Goal: Transaction & Acquisition: Purchase product/service

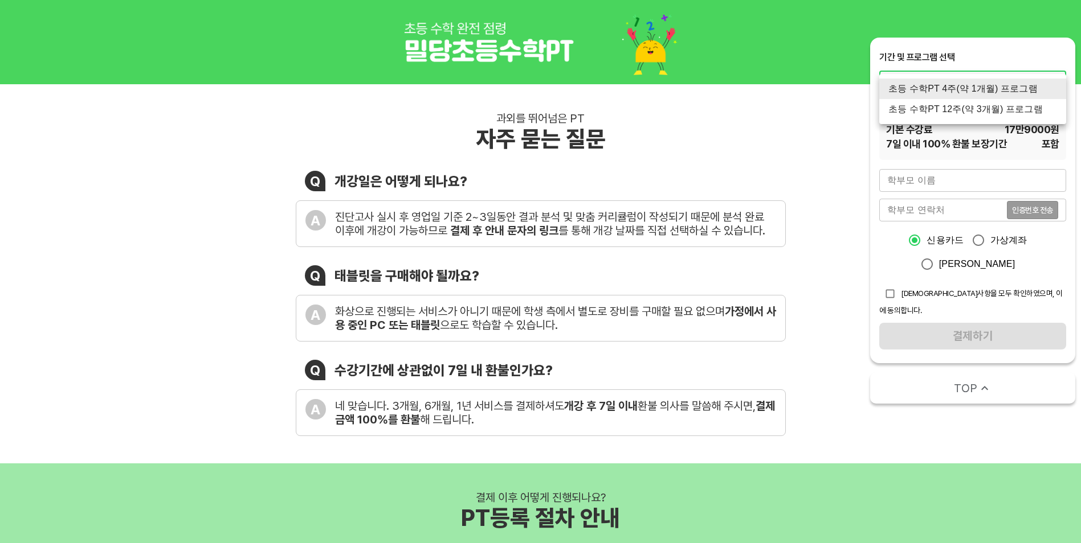
click at [1004, 116] on li "초등 수학PT 12주(약 3개월) 프로그램" at bounding box center [972, 109] width 187 height 21
type input "1418"
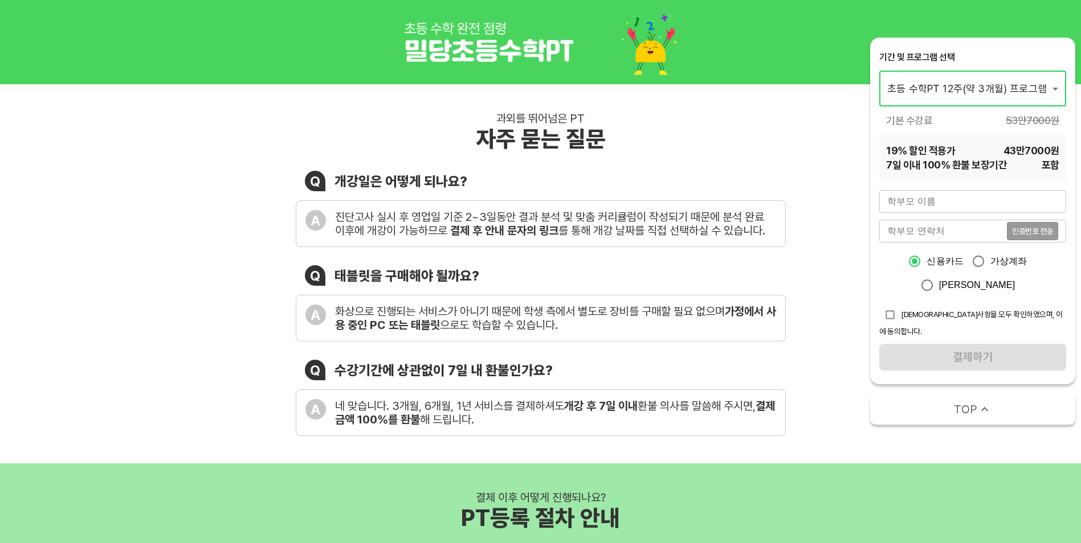
click at [990, 203] on input "text" at bounding box center [972, 201] width 187 height 23
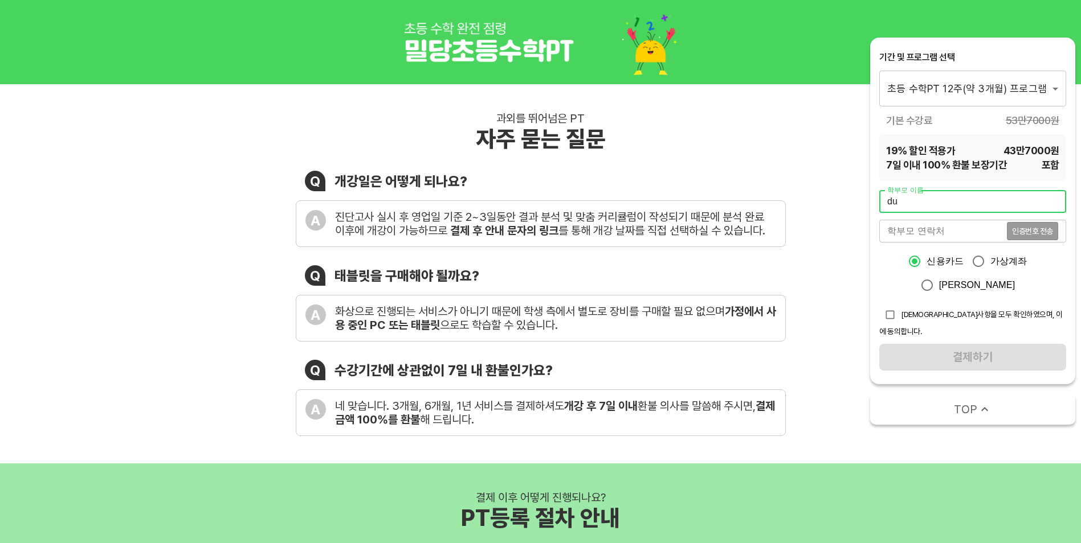
type input "d"
type input "안원재"
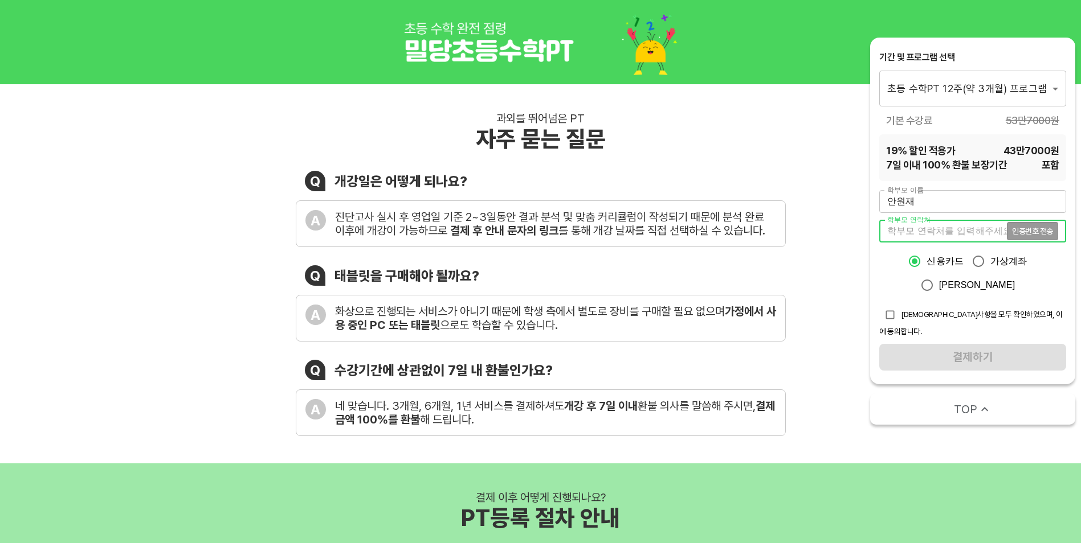
click at [975, 234] on input "tel" at bounding box center [943, 231] width 128 height 23
type input "01072404876"
click at [1035, 228] on span "인증번호 전송" at bounding box center [1032, 231] width 41 height 8
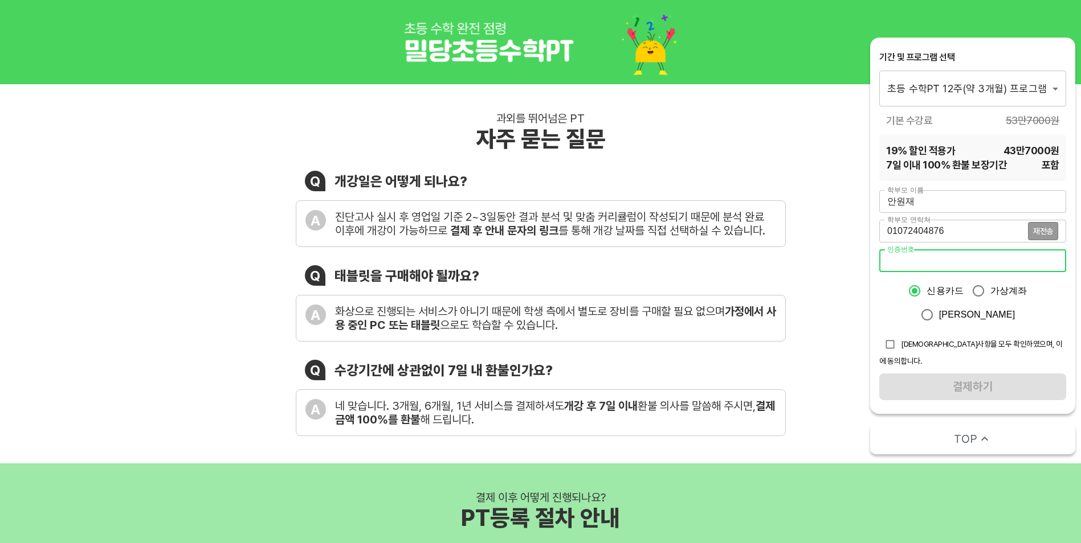
click at [911, 256] on input "number" at bounding box center [972, 261] width 187 height 23
click at [891, 347] on input "checkbox" at bounding box center [890, 345] width 22 height 22
checkbox input "true"
click at [998, 259] on input "number" at bounding box center [972, 261] width 187 height 23
click at [1040, 235] on span "재전송" at bounding box center [1043, 231] width 20 height 8
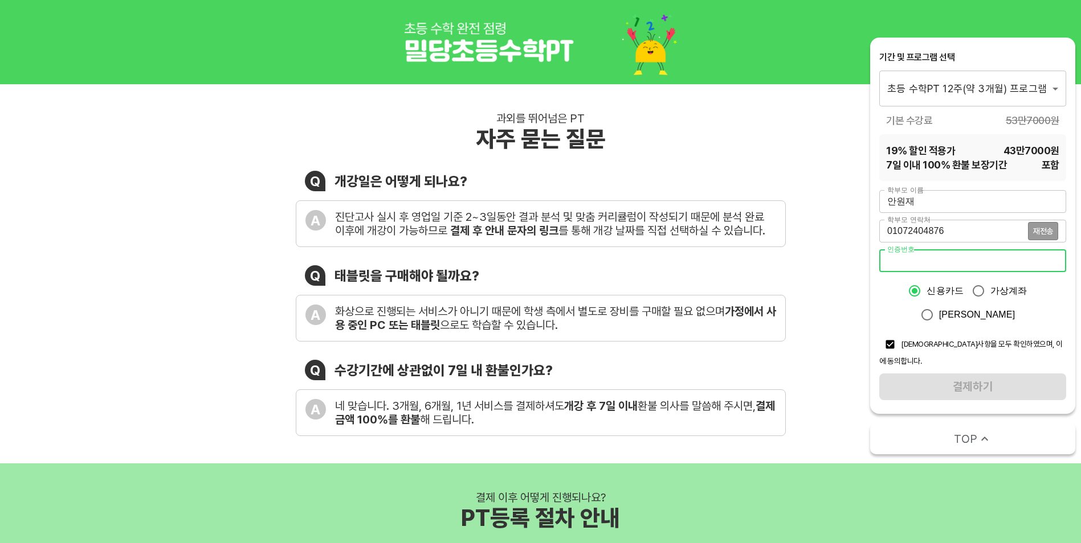
click at [915, 264] on input "number" at bounding box center [972, 261] width 187 height 23
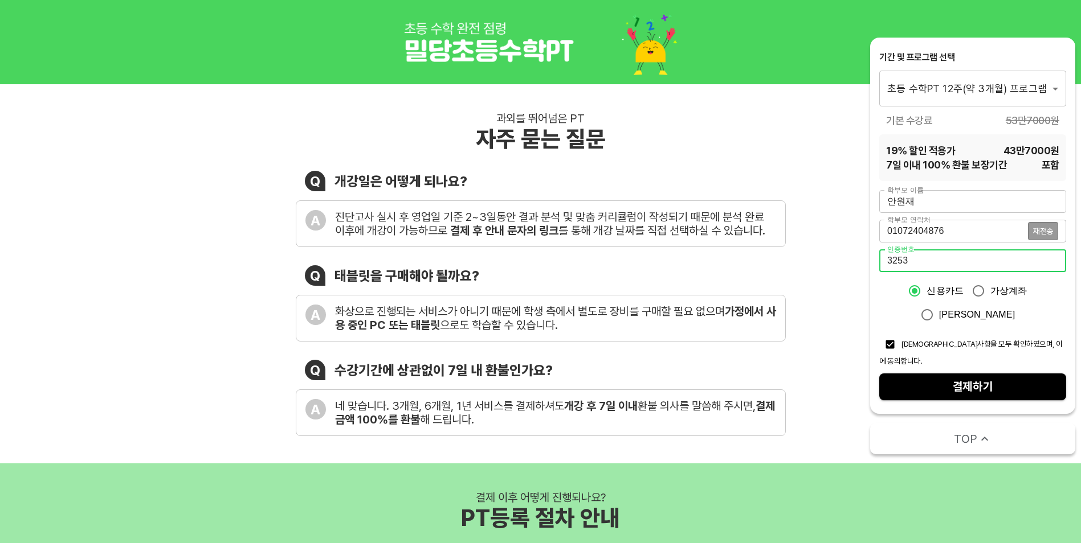
type input "3253"
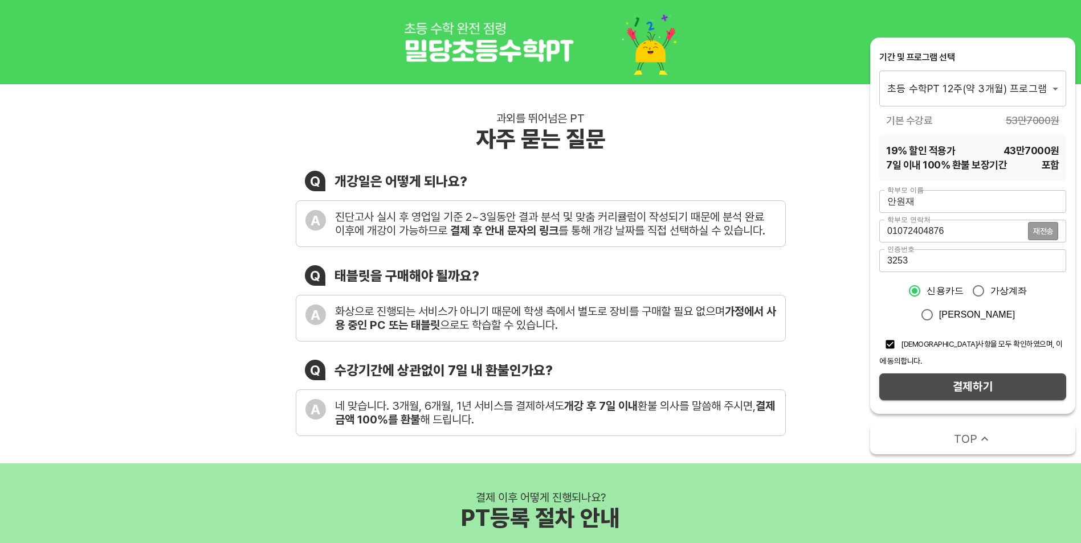
click at [966, 385] on span "결제하기" at bounding box center [972, 387] width 169 height 20
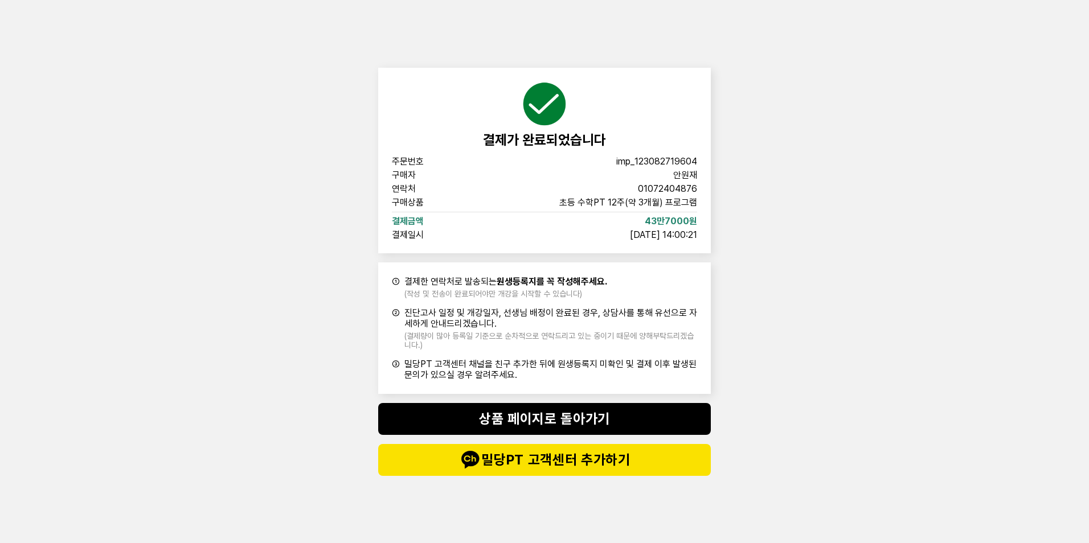
click at [598, 470] on span "밀당PT 고객센터 추가하기" at bounding box center [544, 460] width 287 height 23
click at [560, 411] on span "상품 페이지로 돌아가기" at bounding box center [544, 419] width 287 height 23
click at [1089, 113] on html "결제가 완료되었습니다 주문번호 imp_123082719604 구매자 안원재 연락처 01072404876 구매상품 초등 수학PT 12주(약 3개…" at bounding box center [544, 271] width 1089 height 543
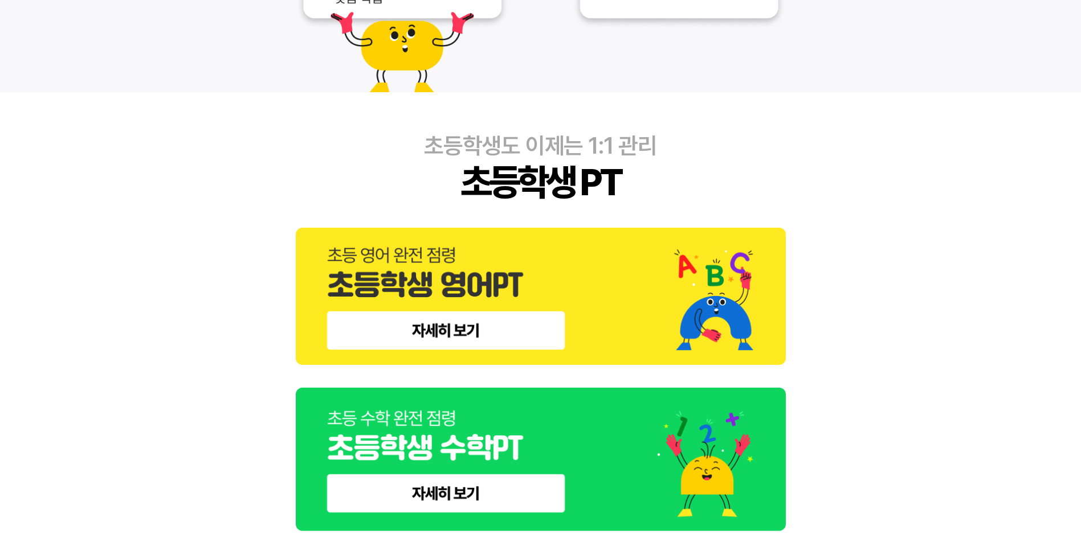
scroll to position [456, 0]
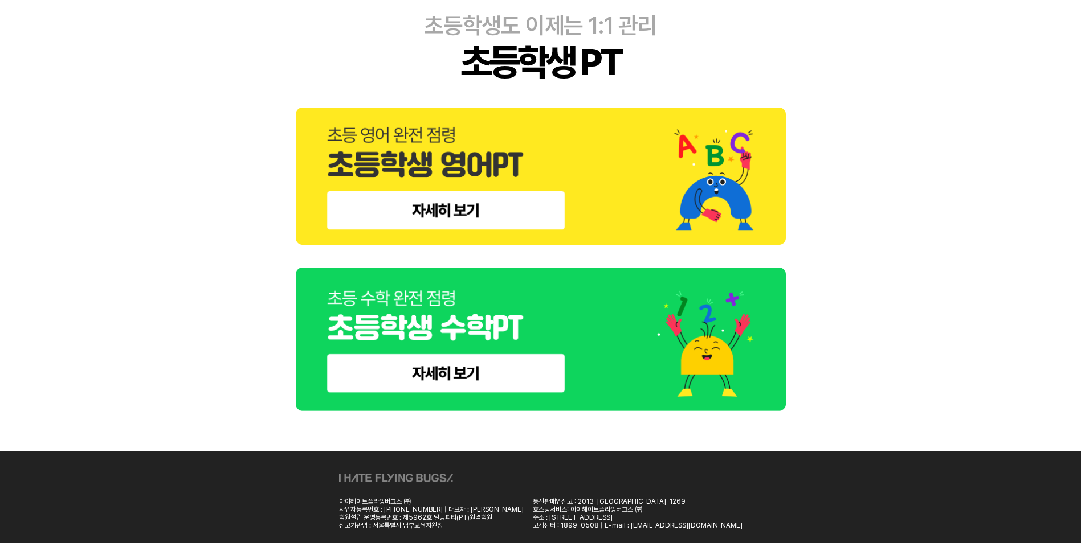
click at [485, 381] on img at bounding box center [541, 340] width 490 height 144
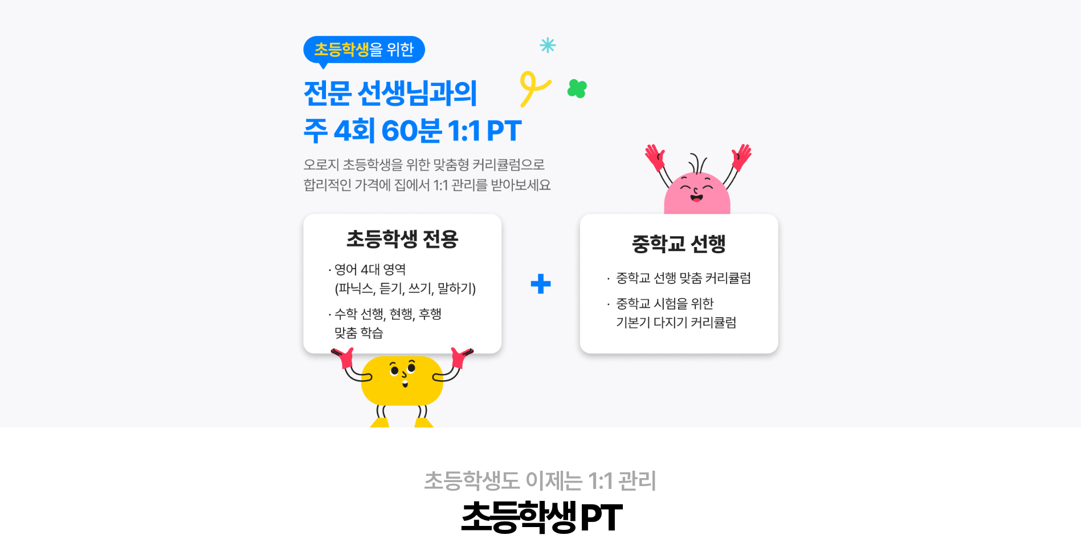
scroll to position [456, 0]
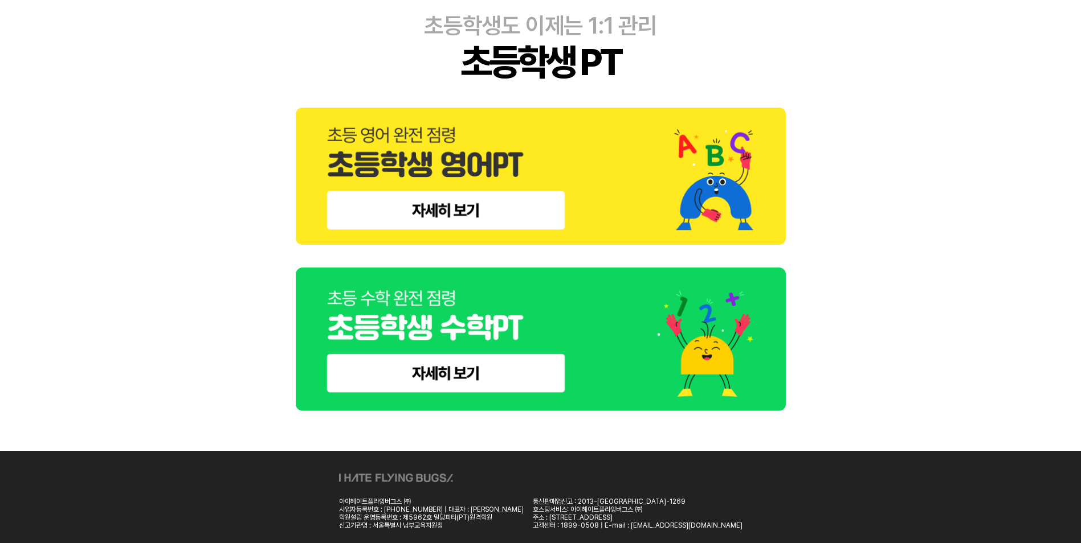
click at [448, 208] on img at bounding box center [541, 176] width 490 height 137
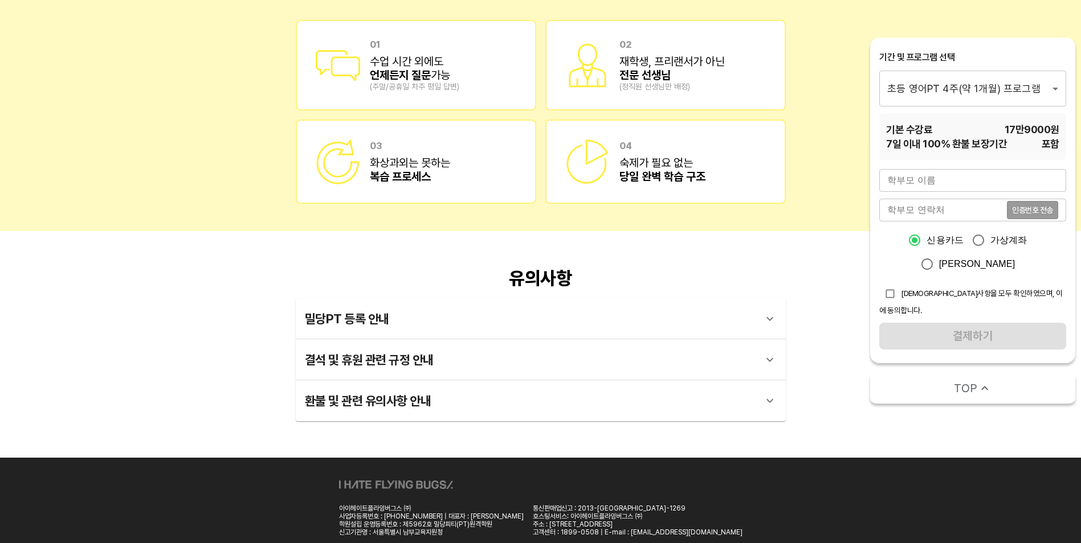
scroll to position [1466, 0]
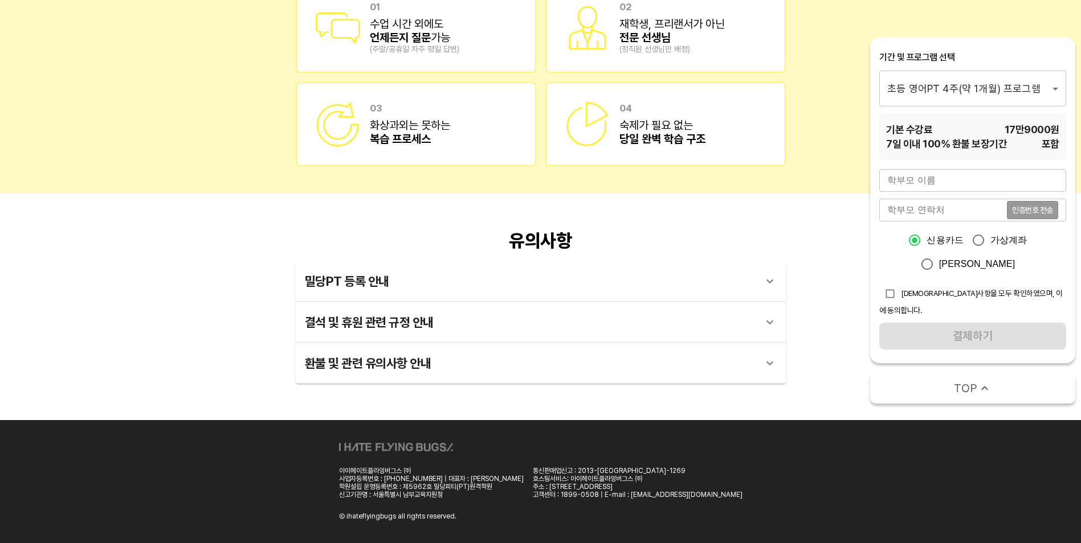
click at [768, 322] on icon at bounding box center [770, 323] width 14 height 14
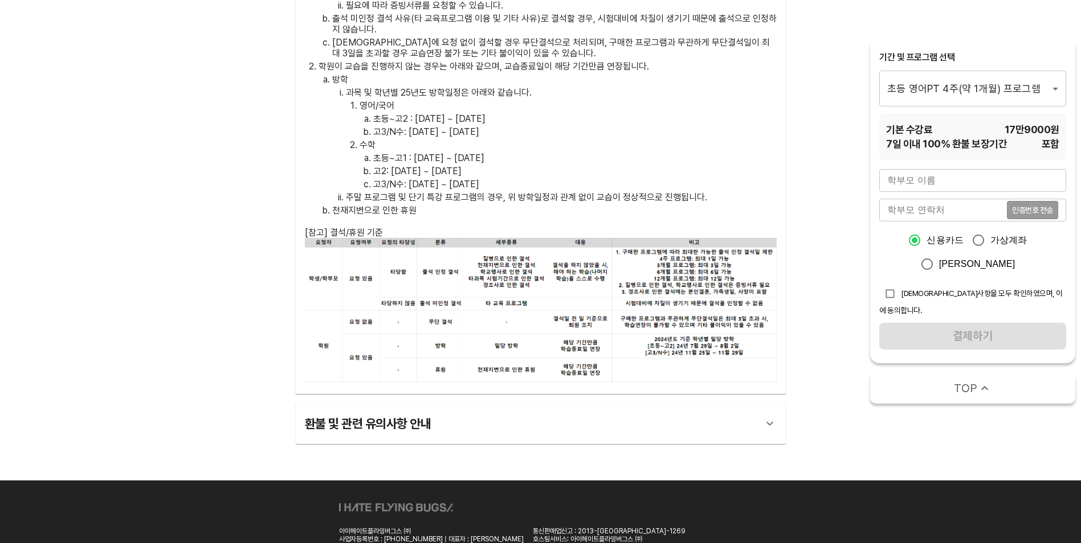
scroll to position [2178, 0]
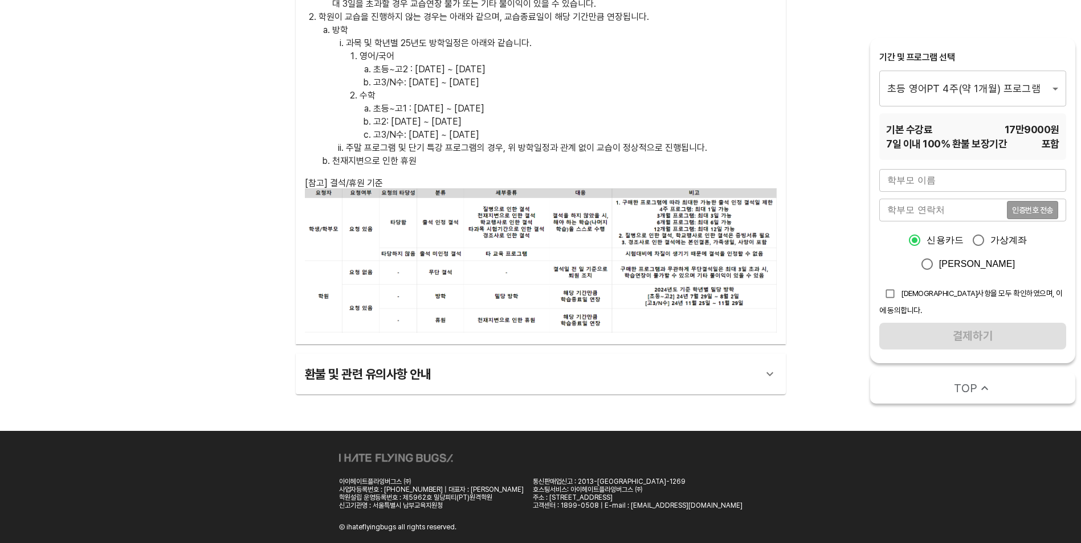
click at [968, 382] on span "TOP" at bounding box center [965, 389] width 23 height 16
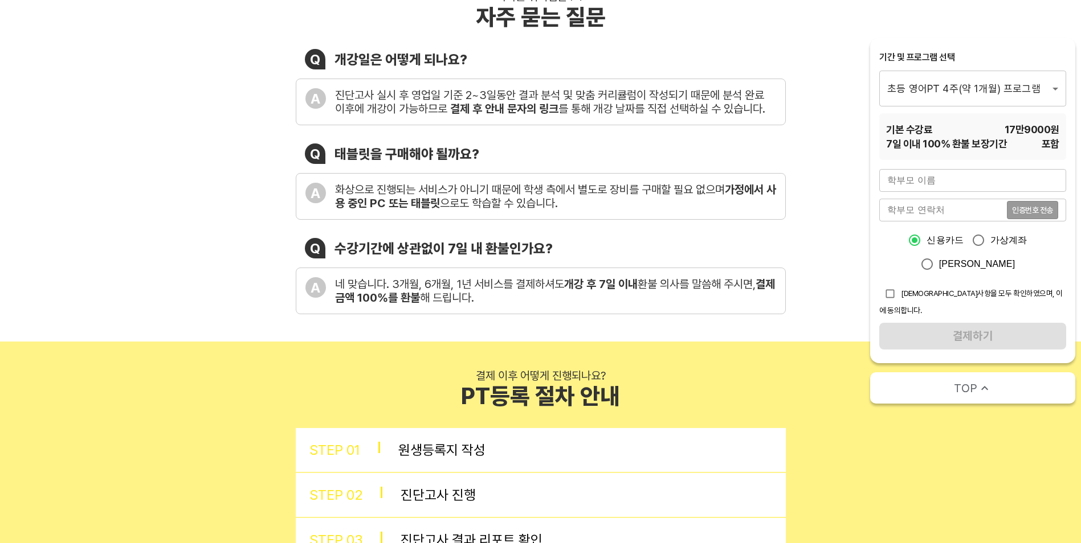
scroll to position [0, 0]
